Goal: Task Accomplishment & Management: Complete application form

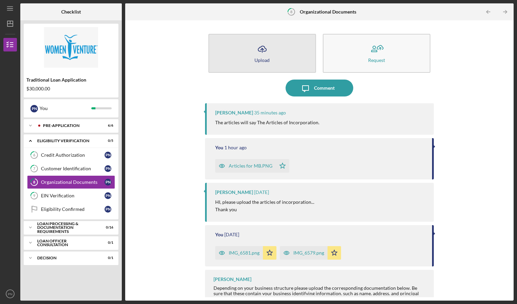
click at [271, 62] on button "Icon/Upload Upload" at bounding box center [262, 53] width 108 height 39
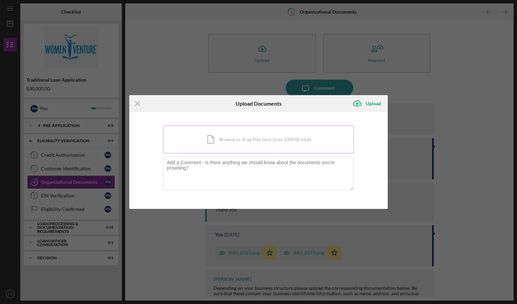
click at [306, 148] on div "Icon/Document Browse or drag files here (max 100MB total) Tap to choose files o…" at bounding box center [258, 139] width 191 height 28
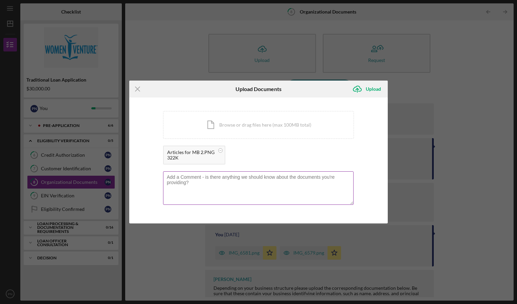
click at [239, 174] on div at bounding box center [258, 188] width 191 height 34
type textarea "?"
type textarea "Here we go, this should be it!"
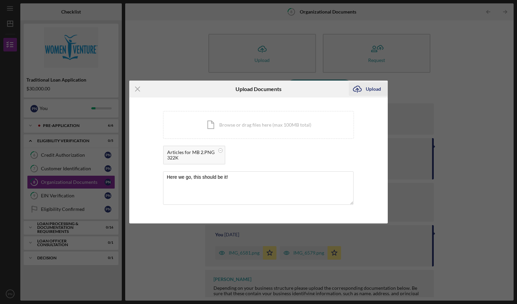
click at [365, 95] on icon "Icon/Upload" at bounding box center [357, 88] width 17 height 17
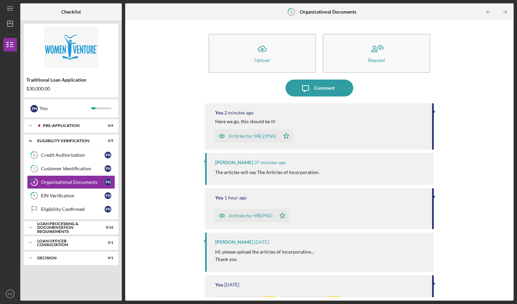
drag, startPoint x: 302, startPoint y: 5, endPoint x: 456, endPoint y: 195, distance: 244.2
click at [456, 195] on div "Icon/Upload Upload Request Icon/Message Comment You 2 minutes ago Here we go, t…" at bounding box center [318, 160] width 381 height 273
